Goal: Task Accomplishment & Management: Use online tool/utility

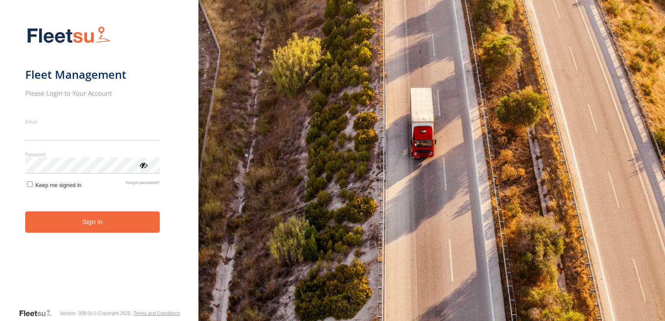
type input "**********"
click at [94, 233] on button "Sign in" at bounding box center [92, 222] width 135 height 21
click at [98, 224] on button "Sign in" at bounding box center [92, 222] width 135 height 21
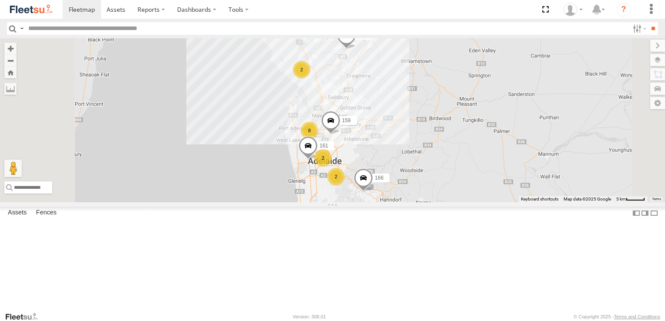
click at [0, 0] on span at bounding box center [0, 0] width 0 height 0
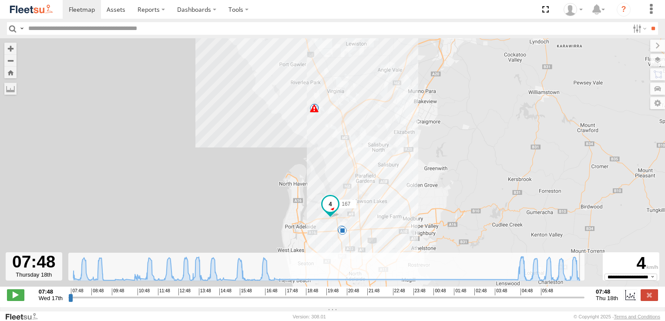
drag, startPoint x: 71, startPoint y: 304, endPoint x: 586, endPoint y: 317, distance: 514.9
type input "**********"
click at [585, 302] on input "range" at bounding box center [326, 297] width 516 height 8
click at [90, 10] on span at bounding box center [82, 9] width 26 height 8
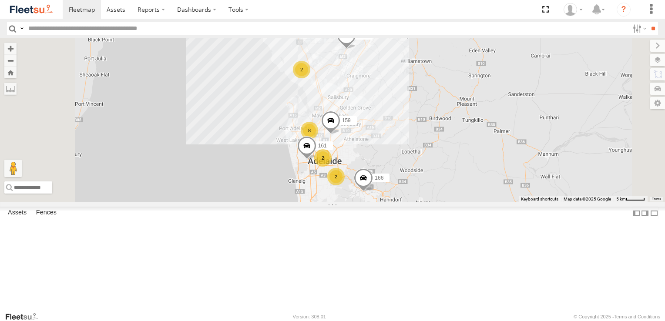
scroll to position [23, 0]
click at [0, 0] on span at bounding box center [0, 0] width 0 height 0
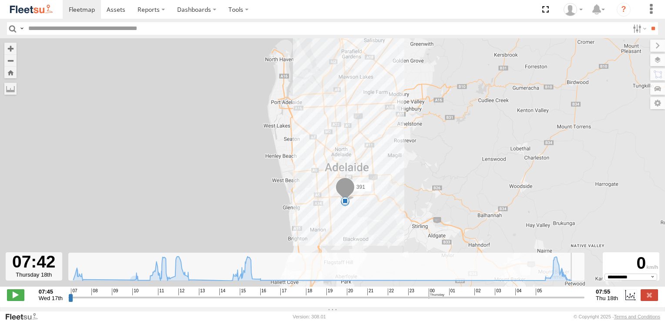
drag, startPoint x: 70, startPoint y: 302, endPoint x: 578, endPoint y: 300, distance: 508.2
type input "**********"
click at [578, 300] on input "range" at bounding box center [326, 297] width 516 height 8
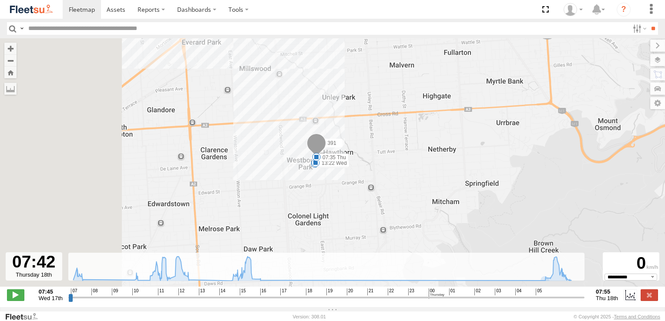
drag, startPoint x: 198, startPoint y: 151, endPoint x: 396, endPoint y: 170, distance: 198.6
click at [396, 170] on div "391 08:20 Wed 13:22 Wed 16:20 Wed 16:44 Wed 07:35 Thu" at bounding box center [332, 167] width 665 height 258
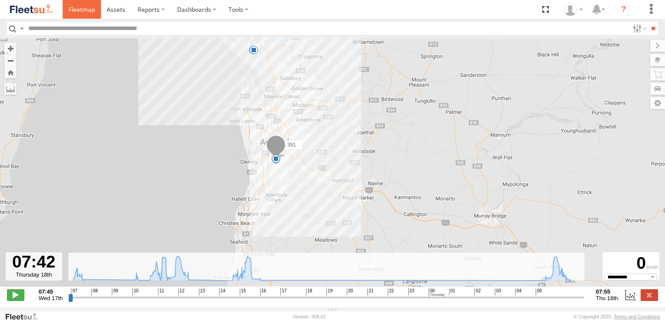
click at [78, 8] on span at bounding box center [82, 9] width 26 height 8
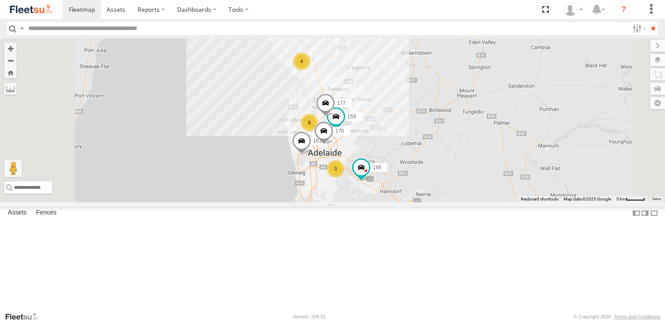
click at [0, 0] on span at bounding box center [0, 0] width 0 height 0
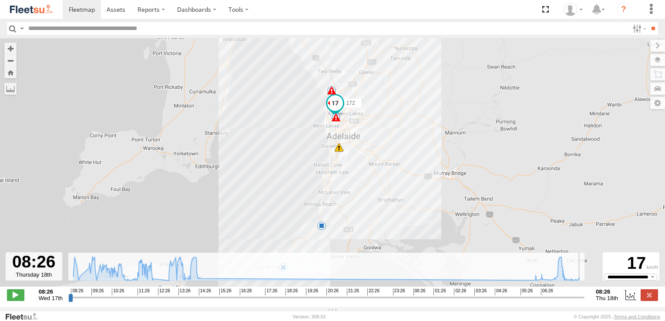
drag, startPoint x: 71, startPoint y: 304, endPoint x: 597, endPoint y: 330, distance: 527.5
type input "**********"
click at [585, 302] on input "range" at bounding box center [326, 297] width 516 height 8
click at [83, 11] on span at bounding box center [82, 9] width 26 height 8
